Goal: Information Seeking & Learning: Learn about a topic

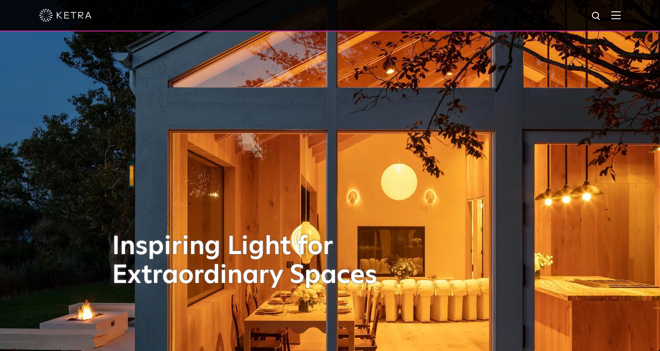
click at [620, 10] on div at bounding box center [330, 15] width 582 height 31
click at [621, 14] on img at bounding box center [616, 15] width 10 height 8
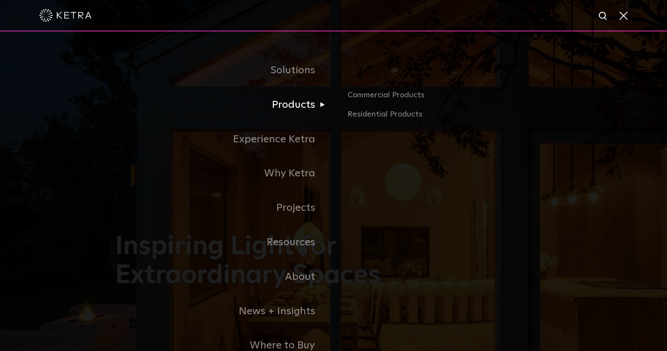
click at [302, 106] on link "Products" at bounding box center [224, 105] width 218 height 34
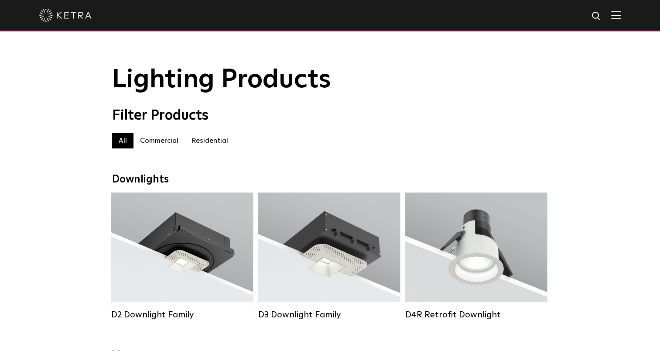
click at [621, 16] on img at bounding box center [616, 15] width 10 height 8
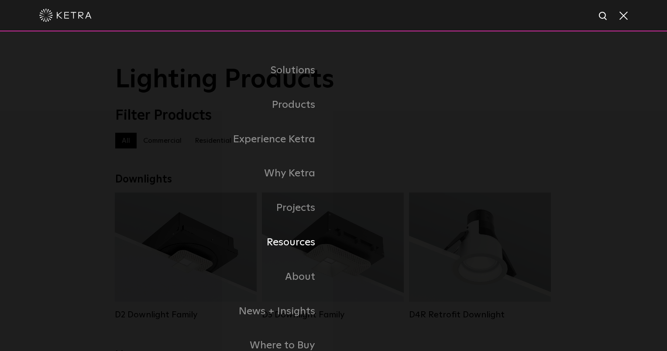
click at [295, 243] on link "Resources" at bounding box center [224, 242] width 218 height 34
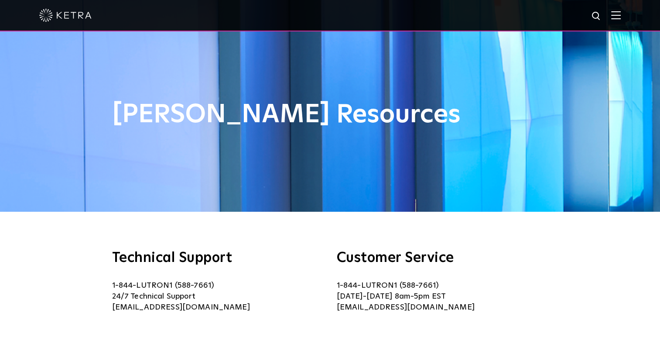
scroll to position [197, 0]
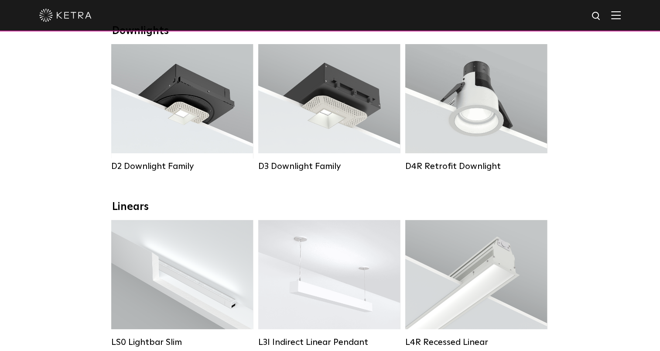
scroll to position [148, 0]
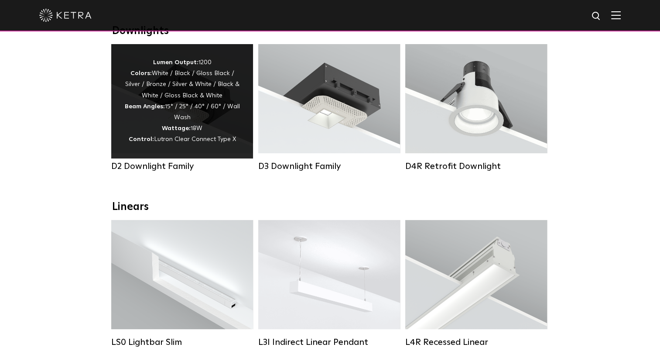
click at [202, 141] on span "Lutron Clear Connect Type X" at bounding box center [195, 139] width 82 height 6
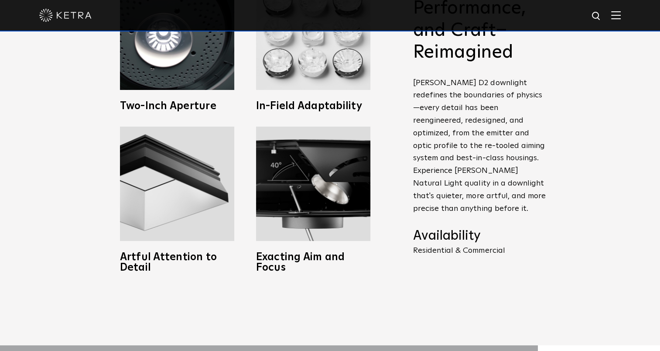
scroll to position [434, 0]
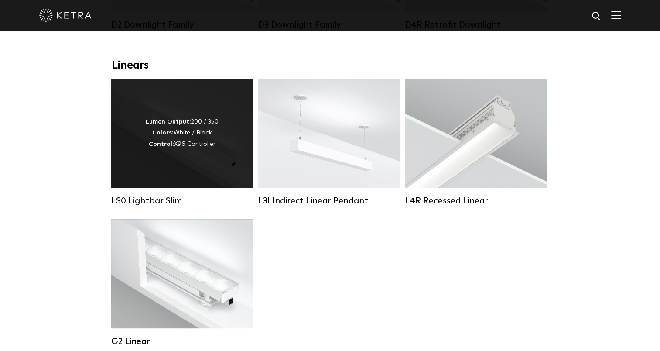
scroll to position [293, 0]
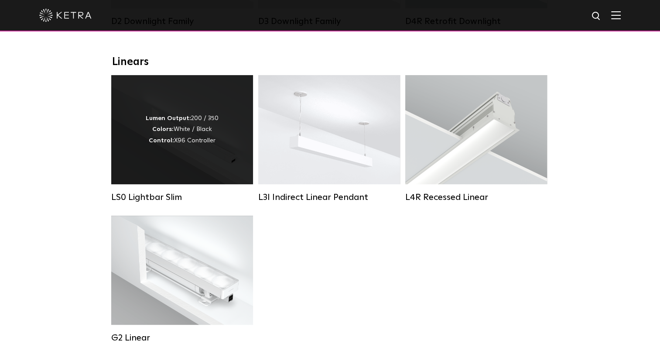
click at [149, 146] on div "Lumen Output: 200 / 350 Colors: White / Black Control: X96 Controller" at bounding box center [182, 129] width 73 height 33
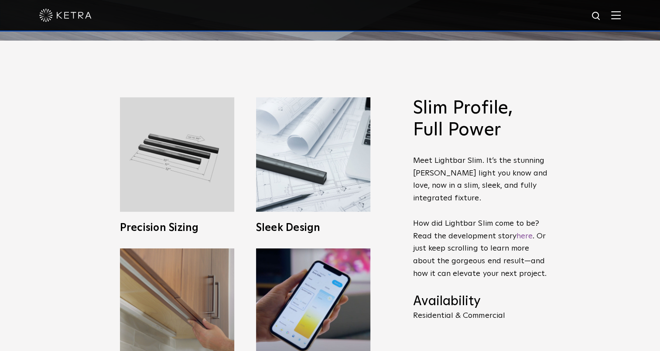
scroll to position [311, 0]
